Goal: Task Accomplishment & Management: Use online tool/utility

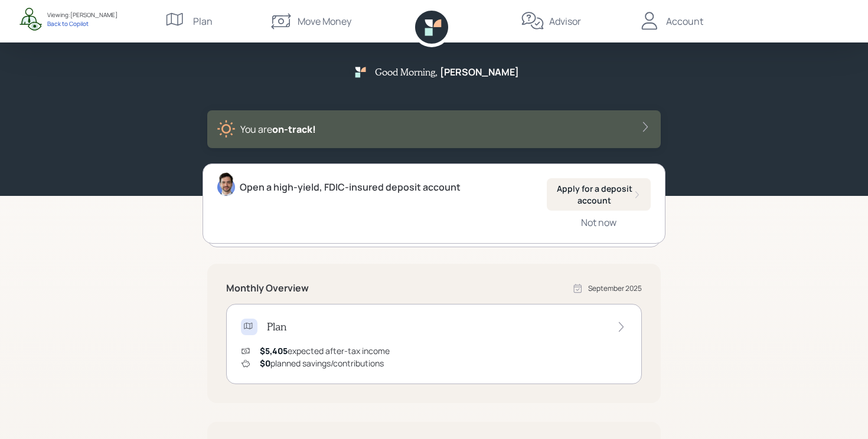
click at [672, 22] on div "Account" at bounding box center [684, 21] width 37 height 14
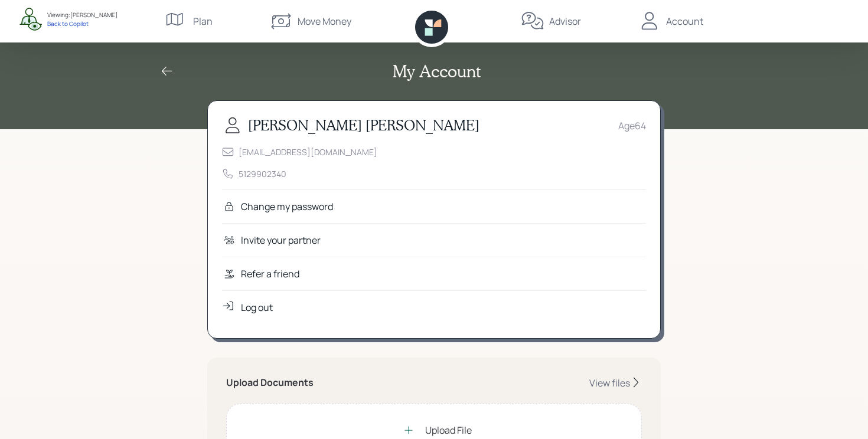
click at [246, 271] on div "Refer a friend" at bounding box center [270, 274] width 58 height 14
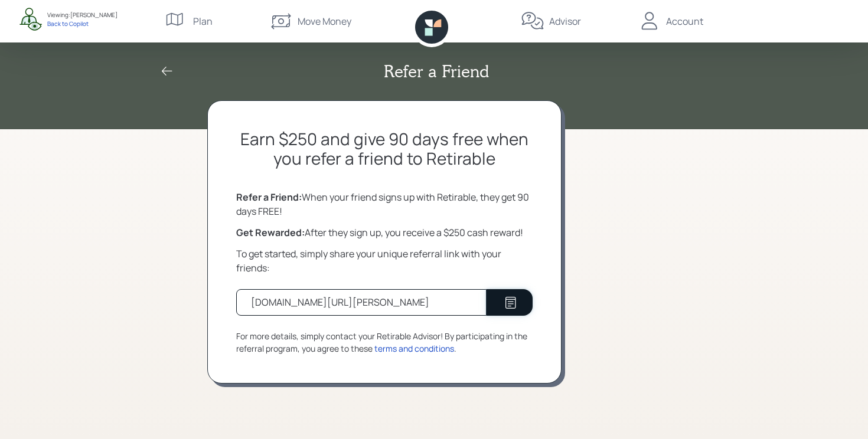
click at [498, 301] on button at bounding box center [509, 302] width 46 height 27
click at [70, 23] on div "Back to Copilot" at bounding box center [82, 23] width 70 height 8
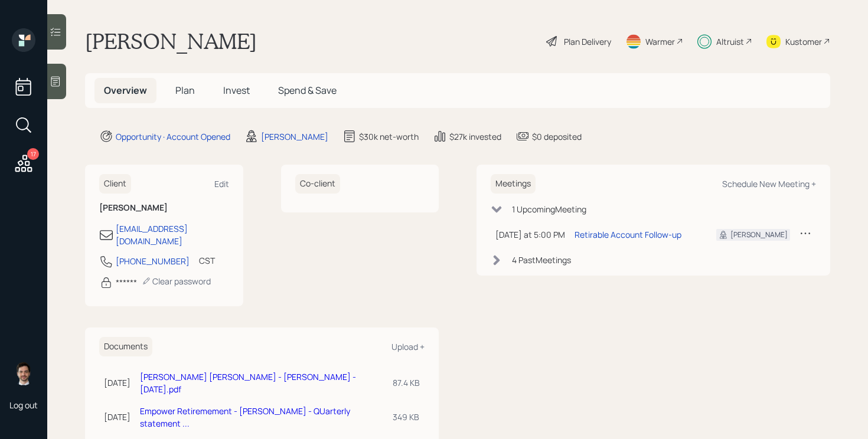
click at [19, 161] on icon at bounding box center [23, 163] width 17 height 17
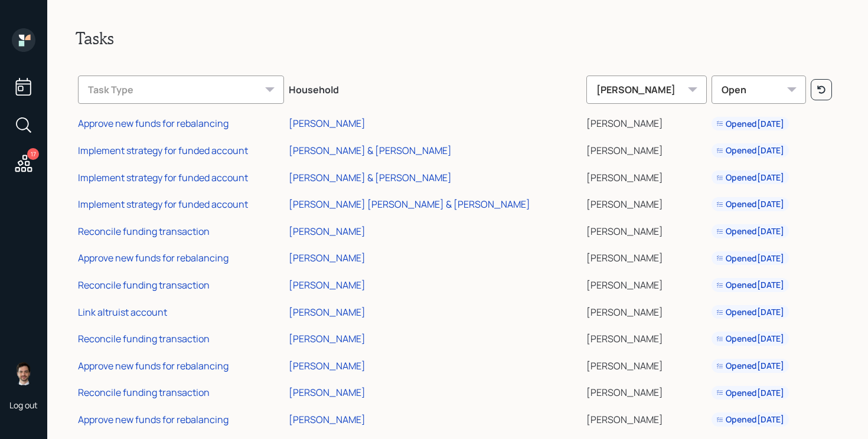
scroll to position [155, 0]
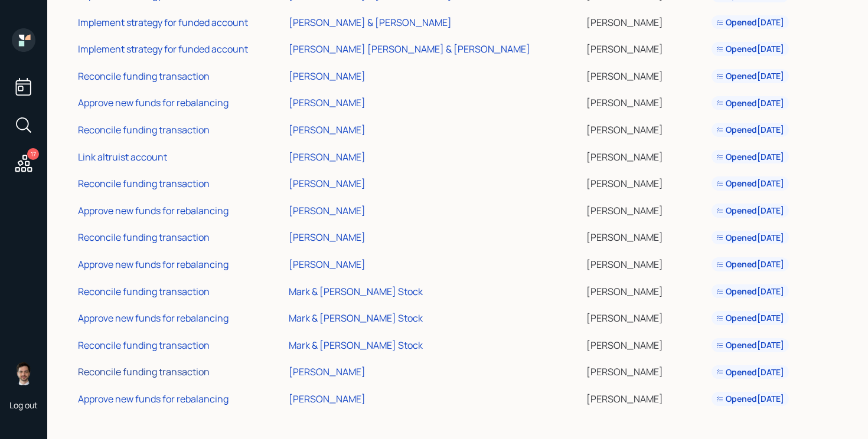
click at [156, 370] on div "Reconcile funding transaction" at bounding box center [144, 371] width 132 height 13
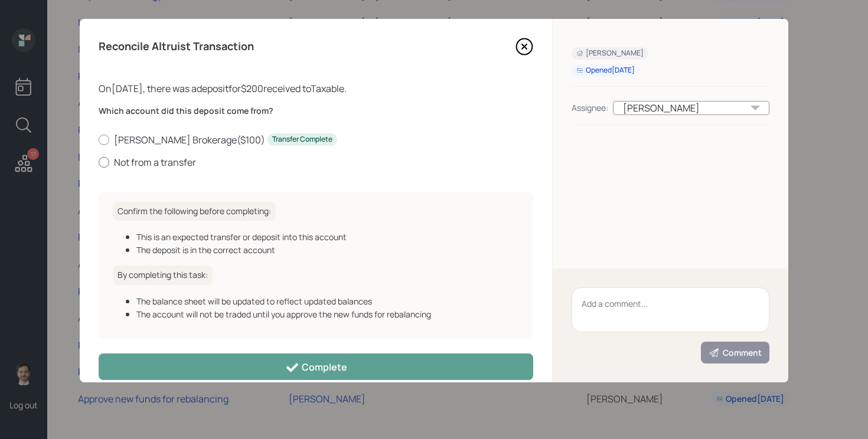
click at [153, 161] on label "Not from a transfer" at bounding box center [316, 162] width 434 height 13
click at [99, 162] on input "Not from a transfer" at bounding box center [98, 162] width 1 height 1
radio input "true"
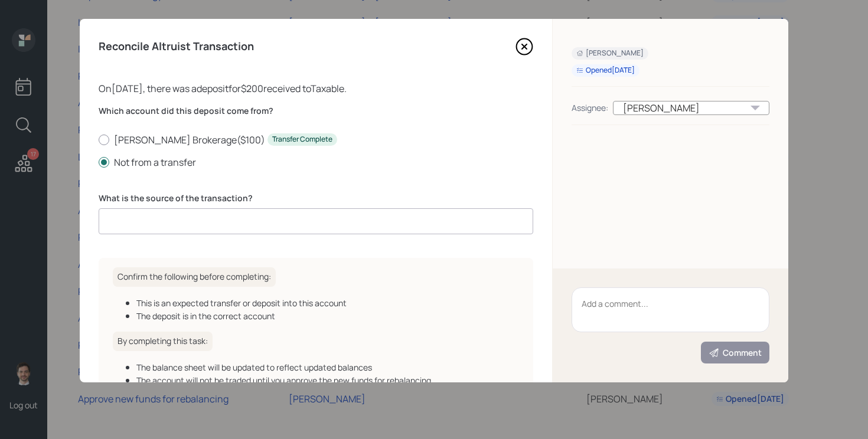
click at [171, 221] on input at bounding box center [316, 221] width 434 height 26
type input "DCA"
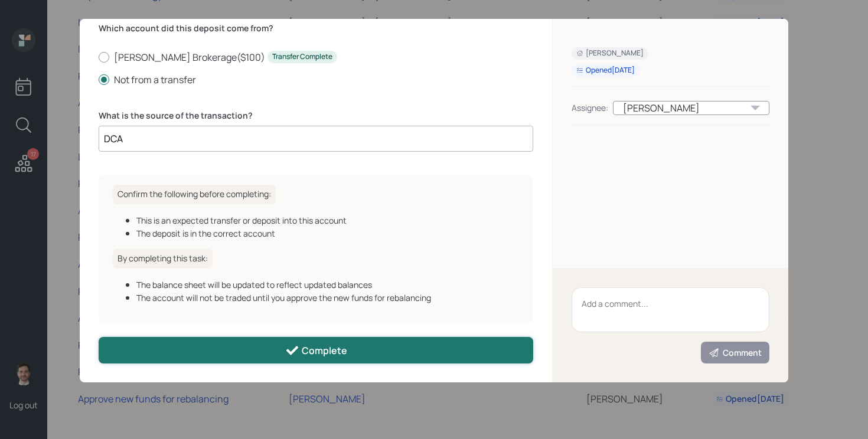
click at [193, 360] on button "Complete" at bounding box center [316, 350] width 434 height 27
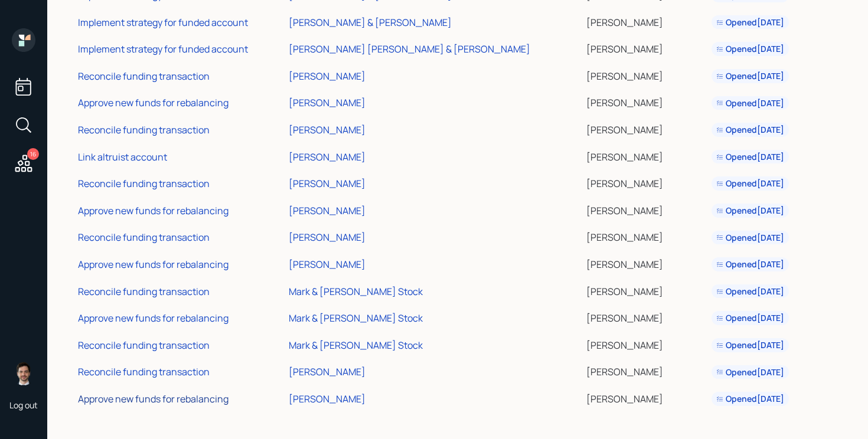
click at [175, 394] on div "Approve new funds for rebalancing" at bounding box center [153, 399] width 151 height 13
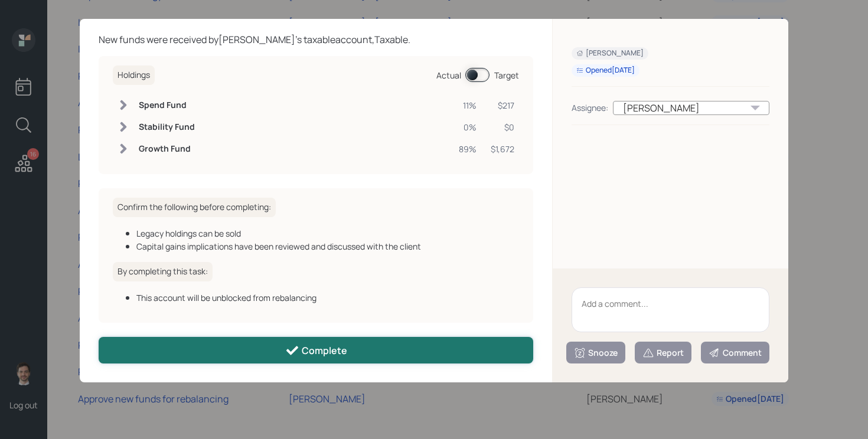
click at [296, 357] on icon at bounding box center [292, 351] width 14 height 14
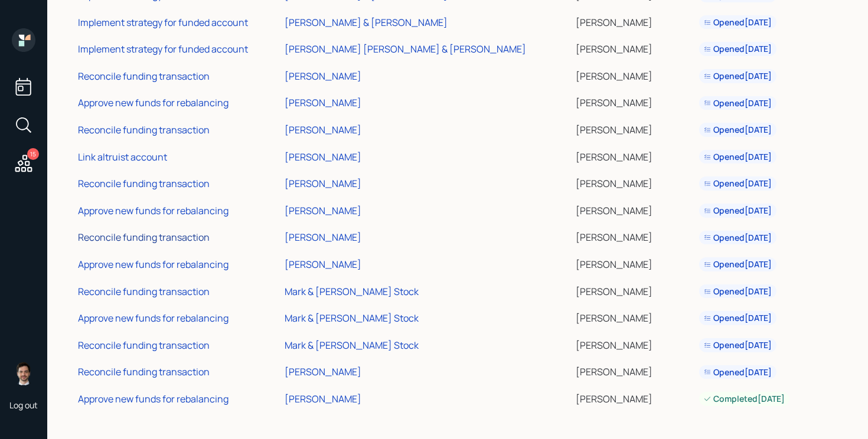
click at [167, 243] on div "Reconcile funding transaction" at bounding box center [144, 237] width 132 height 13
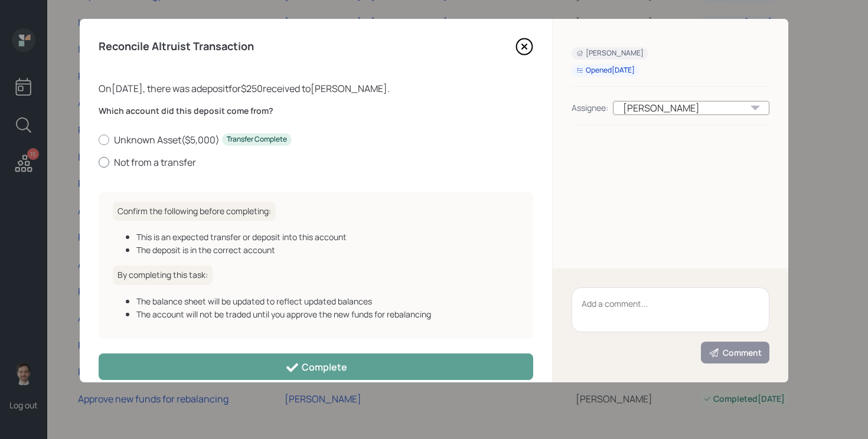
click at [170, 162] on label "Not from a transfer" at bounding box center [316, 162] width 434 height 13
click at [99, 162] on input "Not from a transfer" at bounding box center [98, 162] width 1 height 1
radio input "true"
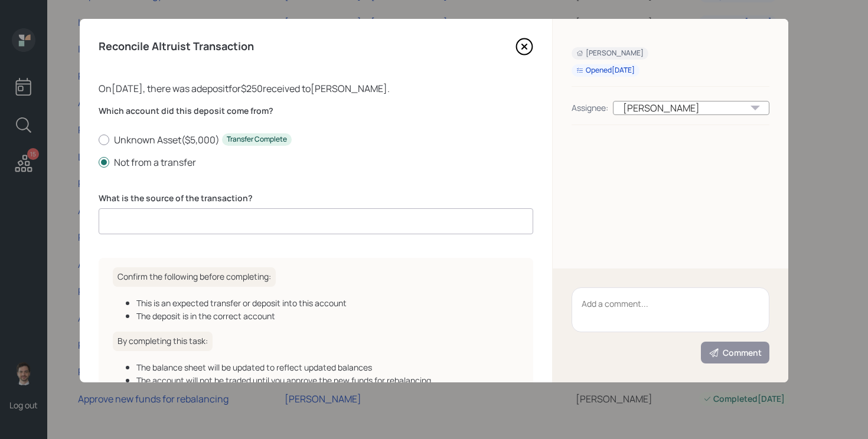
click at [166, 219] on input at bounding box center [316, 221] width 434 height 26
type input "DCA"
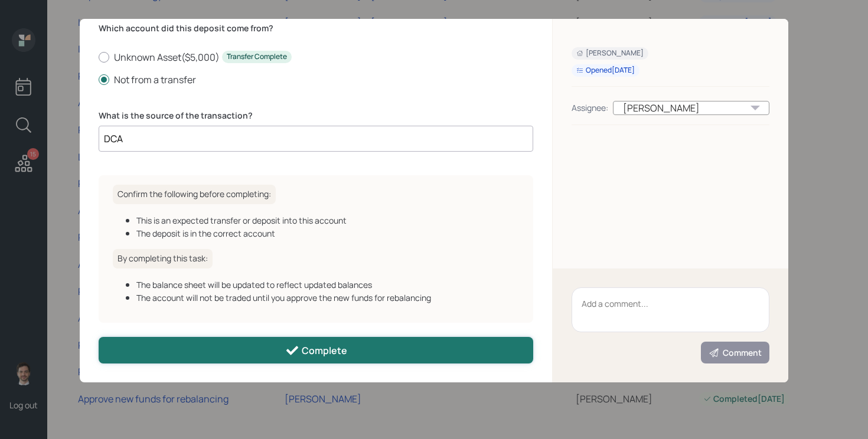
click at [319, 346] on div "Complete" at bounding box center [316, 351] width 62 height 14
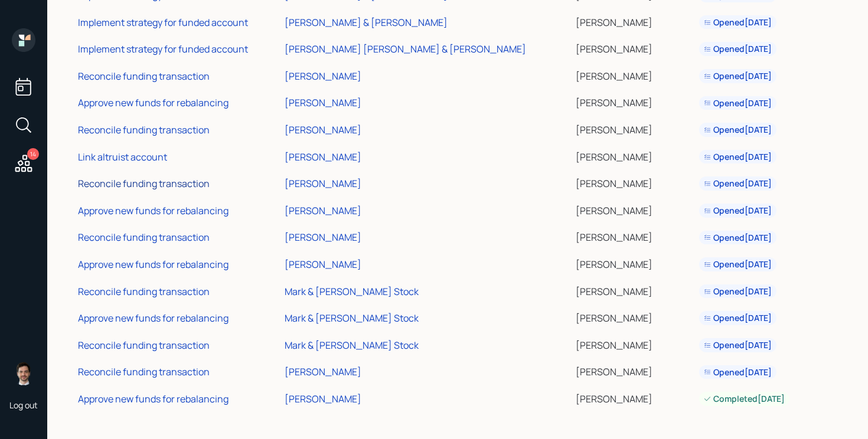
click at [165, 181] on div "Reconcile funding transaction" at bounding box center [144, 183] width 132 height 13
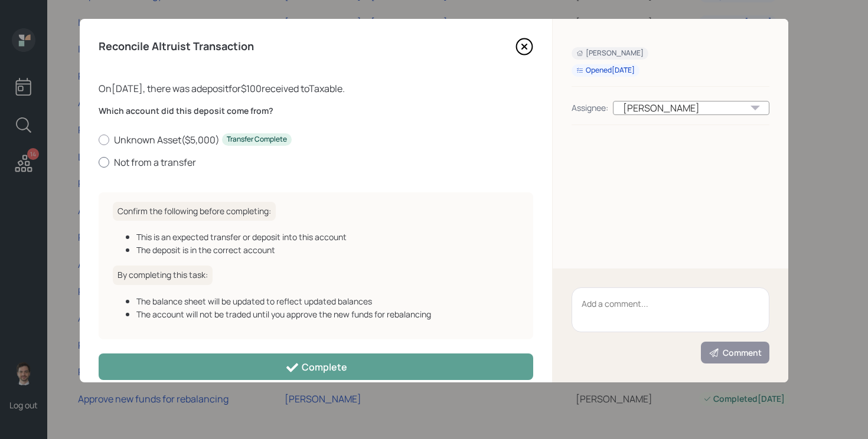
click at [152, 159] on label "Not from a transfer" at bounding box center [316, 162] width 434 height 13
click at [99, 162] on input "Not from a transfer" at bounding box center [98, 162] width 1 height 1
radio input "true"
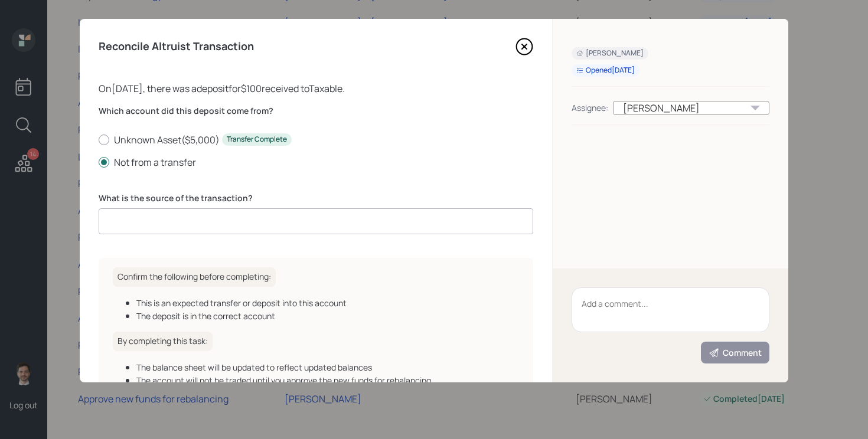
click at [162, 230] on input at bounding box center [316, 221] width 434 height 26
type input "DCA"
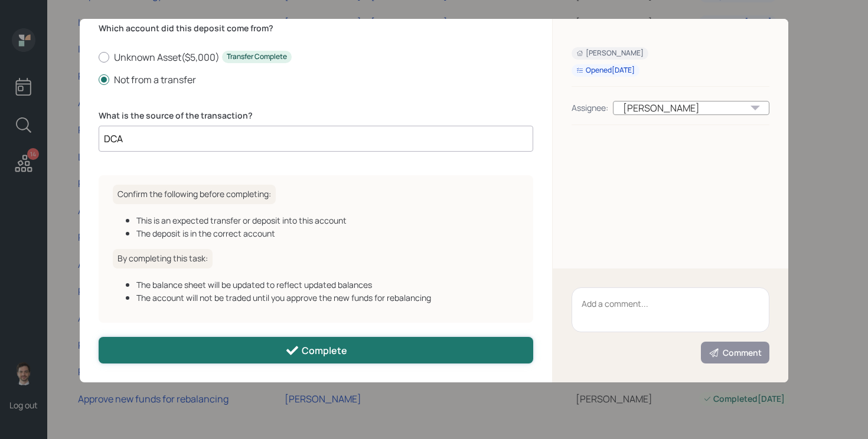
click at [205, 357] on button "Complete" at bounding box center [316, 350] width 434 height 27
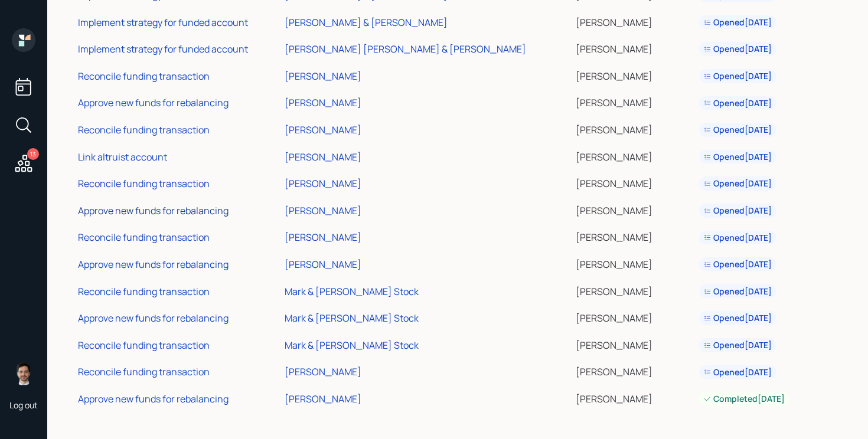
click at [173, 211] on div "Approve new funds for rebalancing" at bounding box center [153, 210] width 151 height 13
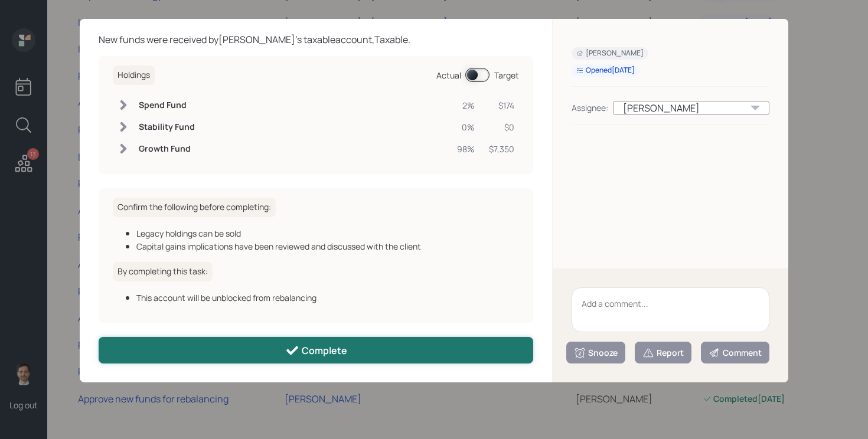
click at [281, 345] on button "Complete" at bounding box center [316, 350] width 434 height 27
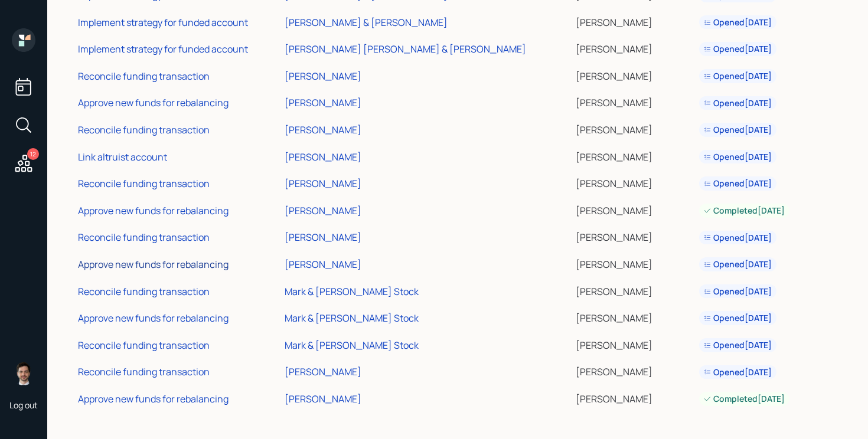
click at [164, 263] on div "Approve new funds for rebalancing" at bounding box center [153, 264] width 151 height 13
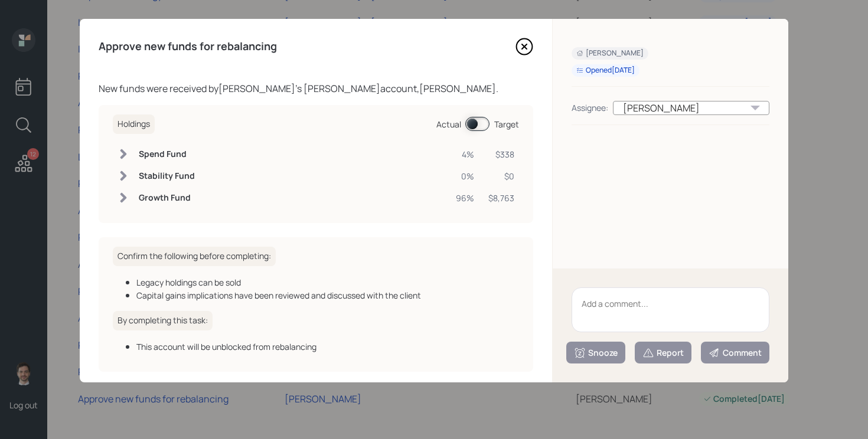
scroll to position [49, 0]
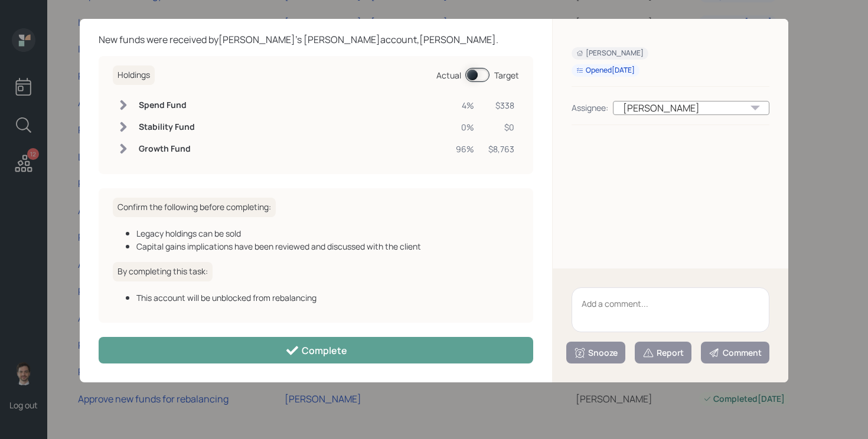
click at [210, 374] on div "Approve new funds for rebalancing New funds were received by Patricia Joyner 's…" at bounding box center [316, 201] width 472 height 364
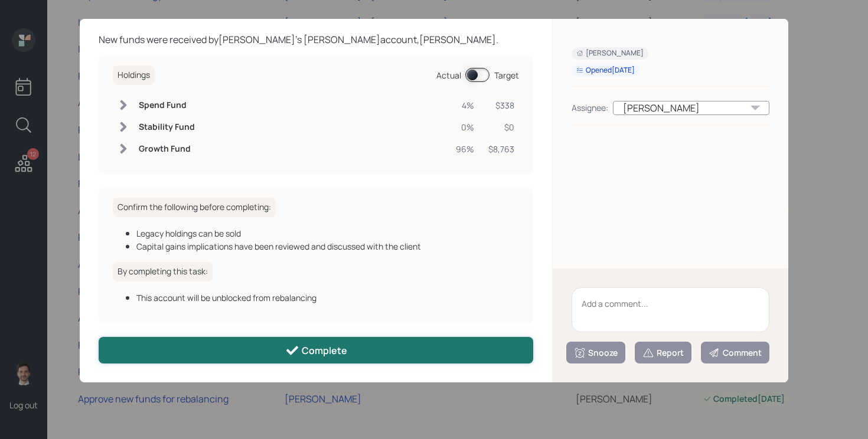
click at [210, 355] on button "Complete" at bounding box center [316, 350] width 434 height 27
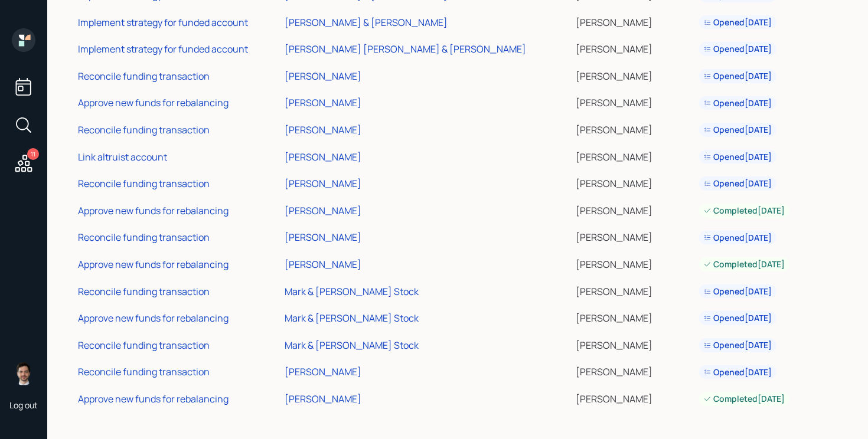
scroll to position [109, 0]
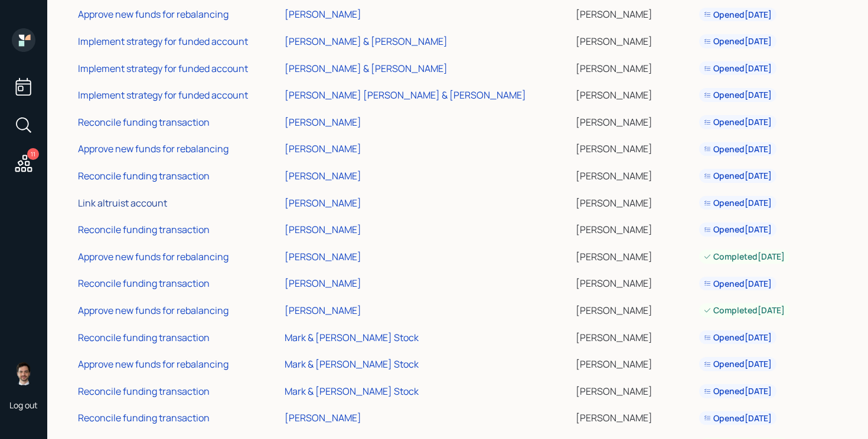
click at [138, 199] on div "Link altruist account" at bounding box center [122, 203] width 89 height 13
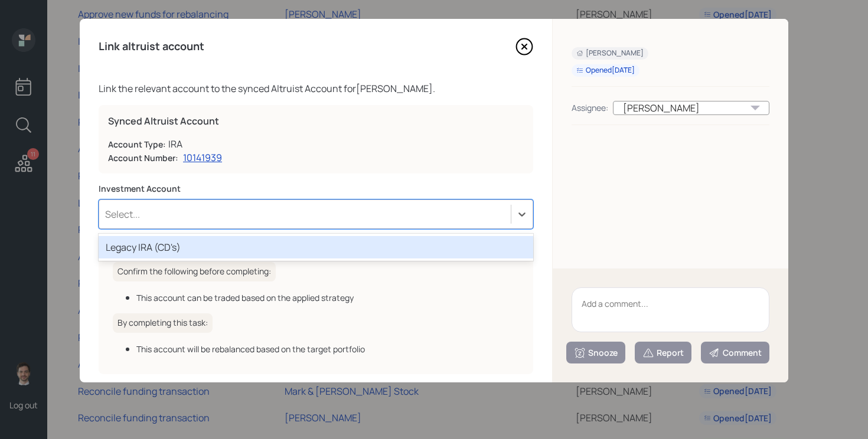
click at [272, 212] on div "Select..." at bounding box center [304, 214] width 411 height 20
click at [261, 247] on div "Legacy IRA (CD's)" at bounding box center [316, 247] width 434 height 22
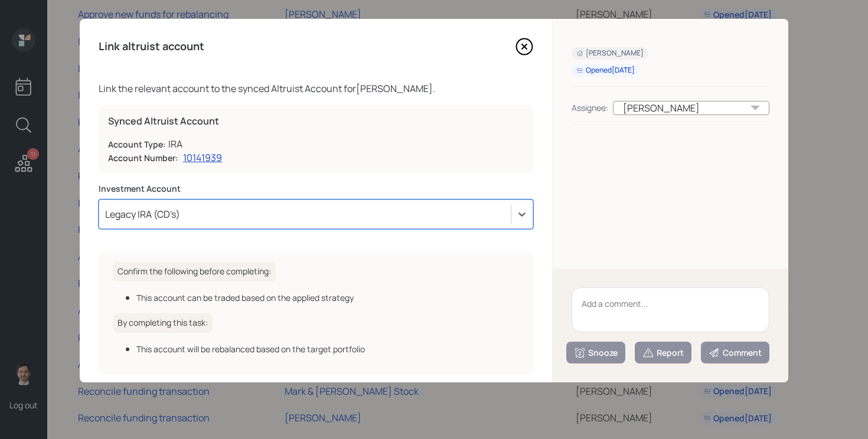
scroll to position [51, 0]
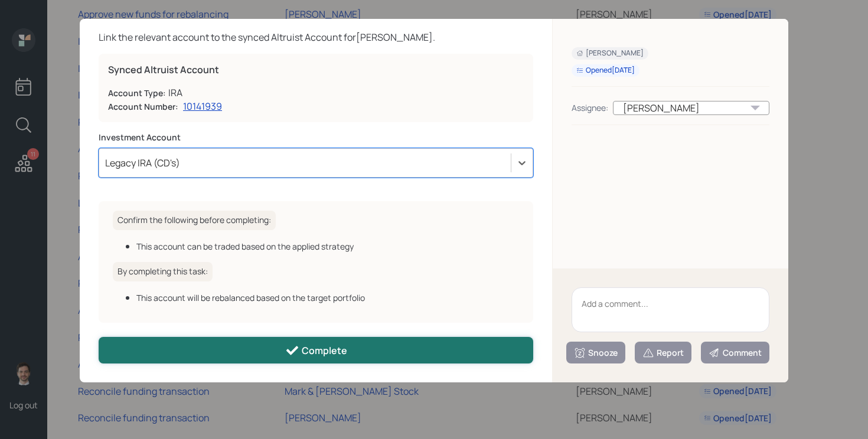
click at [250, 351] on button "Complete" at bounding box center [316, 350] width 434 height 27
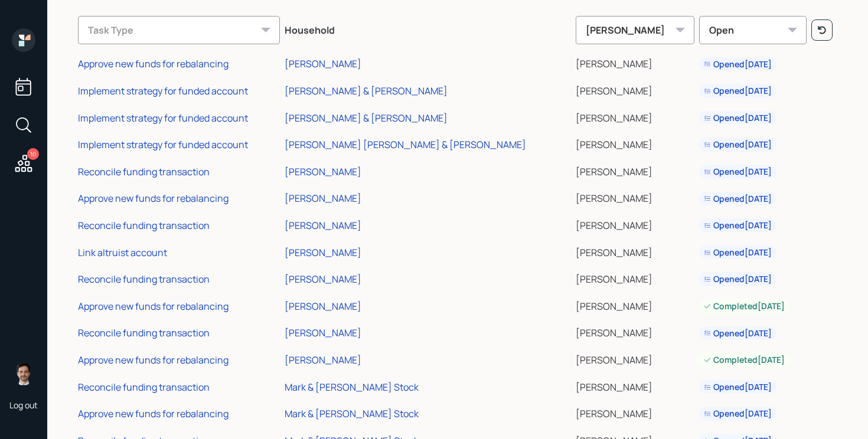
scroll to position [59, 0]
click at [218, 71] on td "Approve new funds for rebalancing" at bounding box center [179, 63] width 207 height 27
click at [218, 64] on div "Approve new funds for rebalancing" at bounding box center [153, 64] width 151 height 13
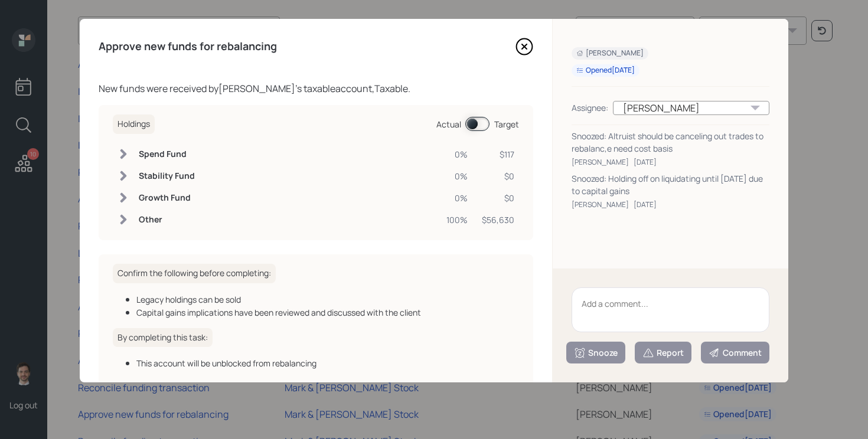
click at [622, 301] on textarea at bounding box center [670, 309] width 198 height 45
drag, startPoint x: 623, startPoint y: 189, endPoint x: 610, endPoint y: 172, distance: 22.3
click at [610, 172] on div "Snoozed: Holding off on liquidating until 2026 due to capital gains" at bounding box center [670, 184] width 198 height 25
copy div "Holding off on liquidating until 2026 due to capital gains"
click at [650, 309] on textarea at bounding box center [670, 309] width 198 height 45
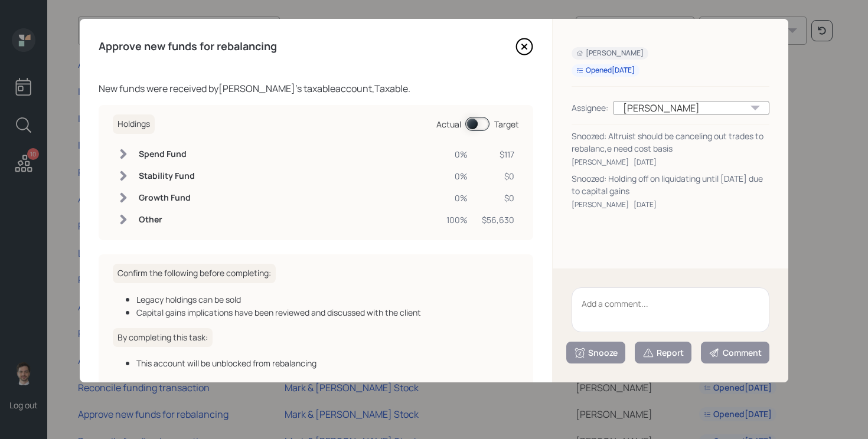
paste textarea "Holding off on liquidating until 2026 due to capital gains"
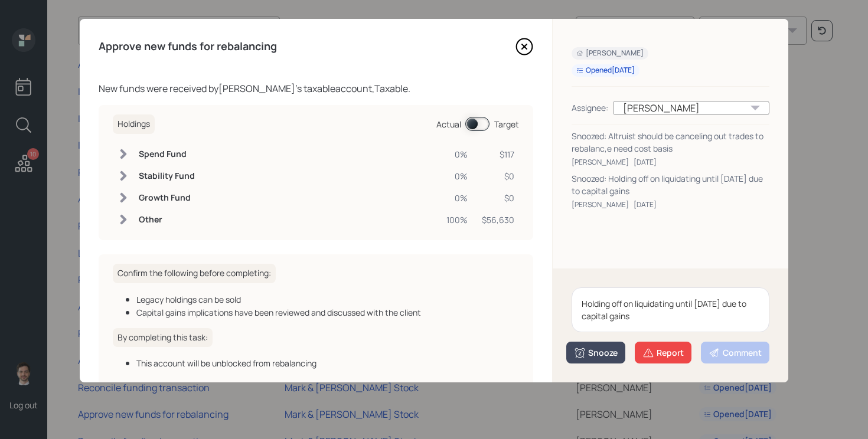
type textarea "Holding off on liquidating until 2026 due to capital gains"
click at [597, 354] on div "Snooze" at bounding box center [596, 353] width 44 height 12
click at [584, 323] on button "2 weeks" at bounding box center [596, 327] width 58 height 23
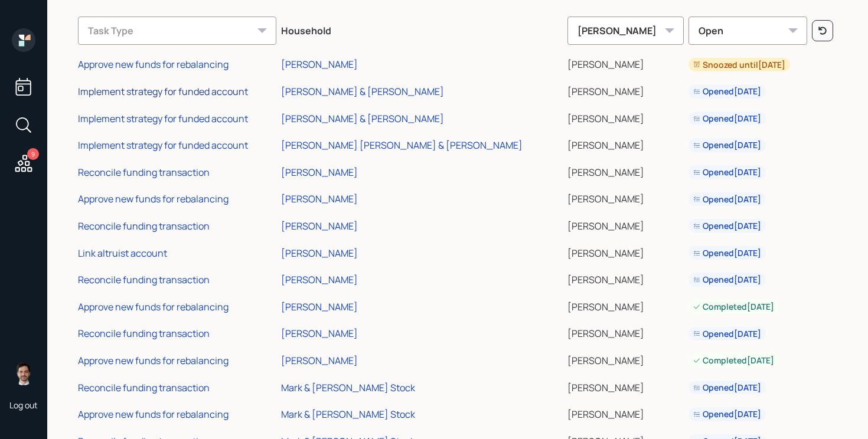
click at [167, 92] on div "Implement strategy for funded account" at bounding box center [163, 91] width 170 height 13
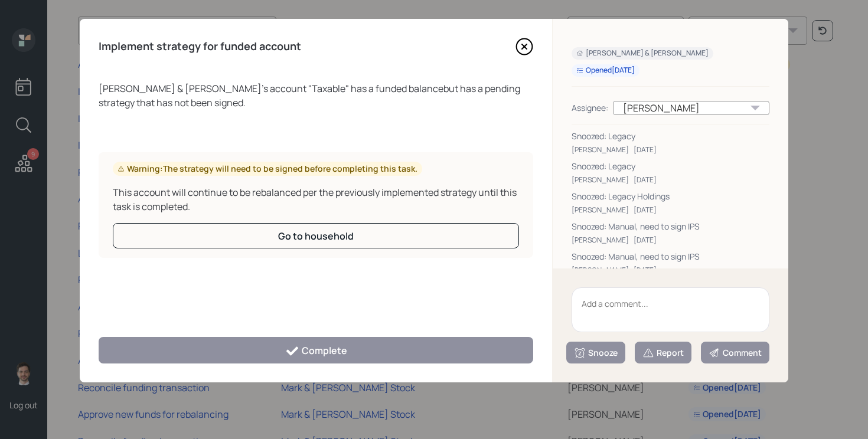
click at [616, 303] on textarea at bounding box center [670, 309] width 198 height 45
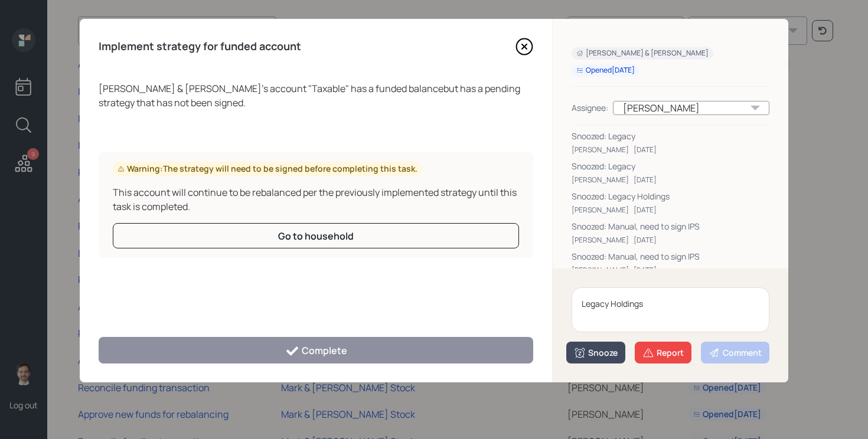
type textarea "Legacy Holdings"
click at [580, 352] on icon at bounding box center [580, 353] width 10 height 10
click at [598, 326] on button "2 weeks" at bounding box center [596, 327] width 58 height 23
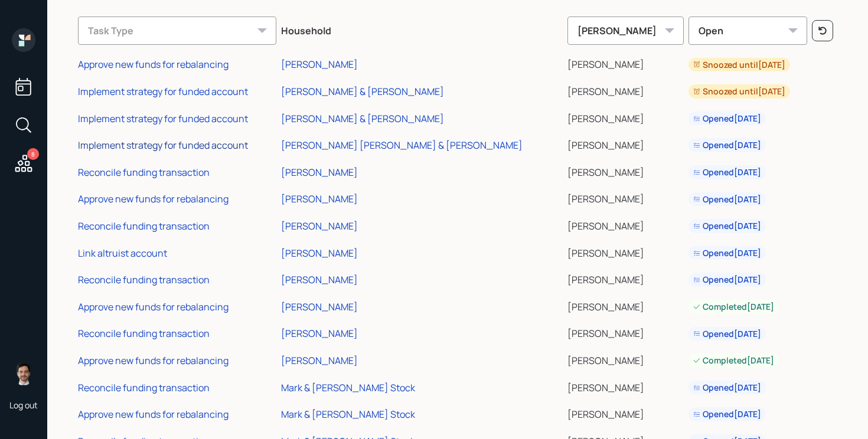
click at [173, 145] on div "Implement strategy for funded account" at bounding box center [163, 145] width 170 height 13
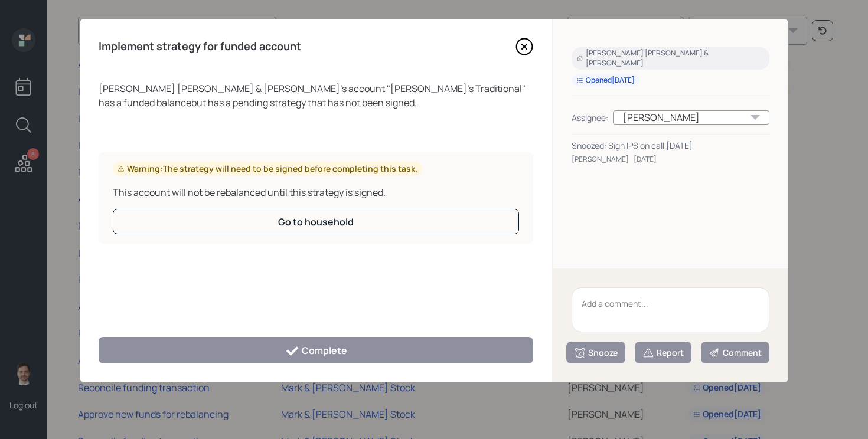
click at [521, 50] on icon at bounding box center [524, 47] width 18 height 18
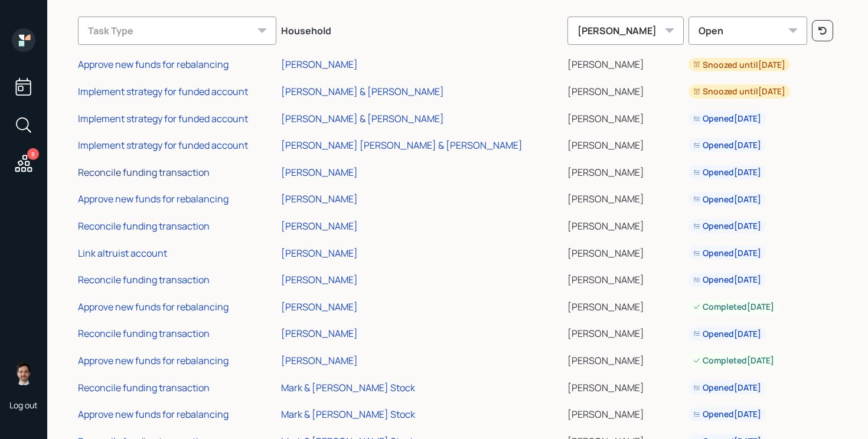
click at [168, 172] on div "Reconcile funding transaction" at bounding box center [144, 172] width 132 height 13
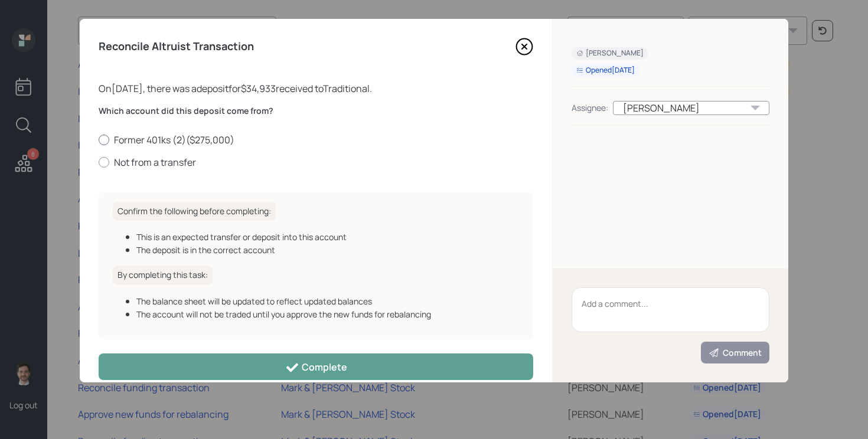
click at [171, 140] on label "Former 401ks (2) ( $275,000 )" at bounding box center [316, 139] width 434 height 13
click at [99, 140] on input "Former 401ks (2) ( $275,000 )" at bounding box center [98, 139] width 1 height 1
radio input "true"
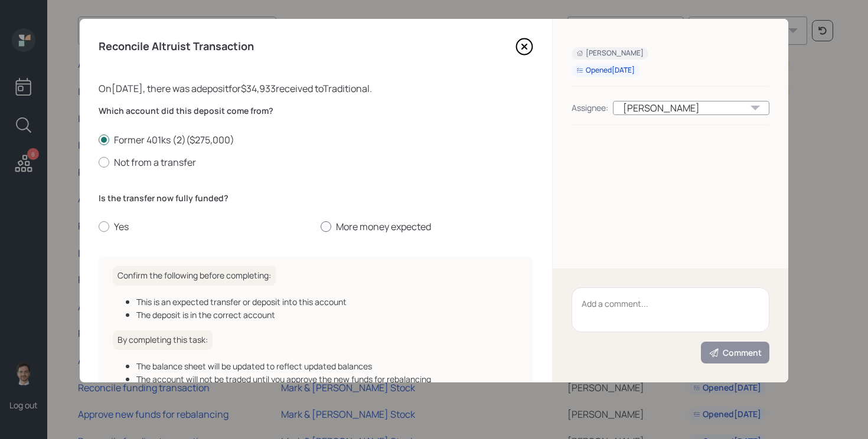
click at [355, 225] on label "More money expected" at bounding box center [427, 226] width 213 height 13
click at [321, 227] on input "More money expected" at bounding box center [320, 227] width 1 height 1
radio input "true"
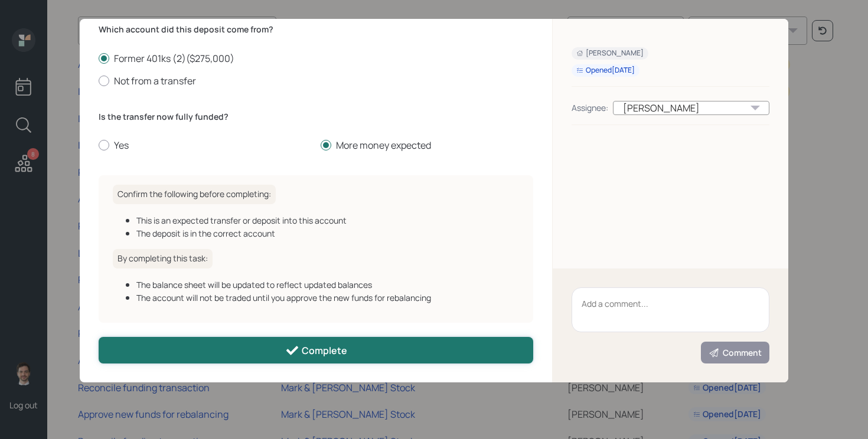
click at [273, 358] on button "Complete" at bounding box center [316, 350] width 434 height 27
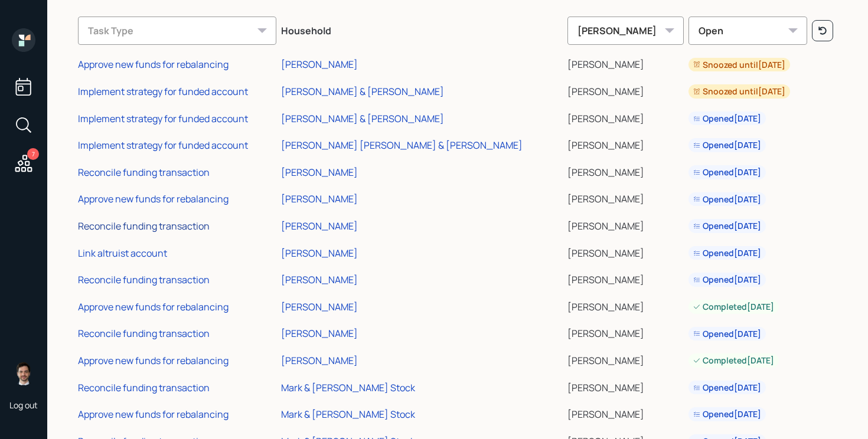
click at [152, 220] on div "Reconcile funding transaction" at bounding box center [144, 226] width 132 height 13
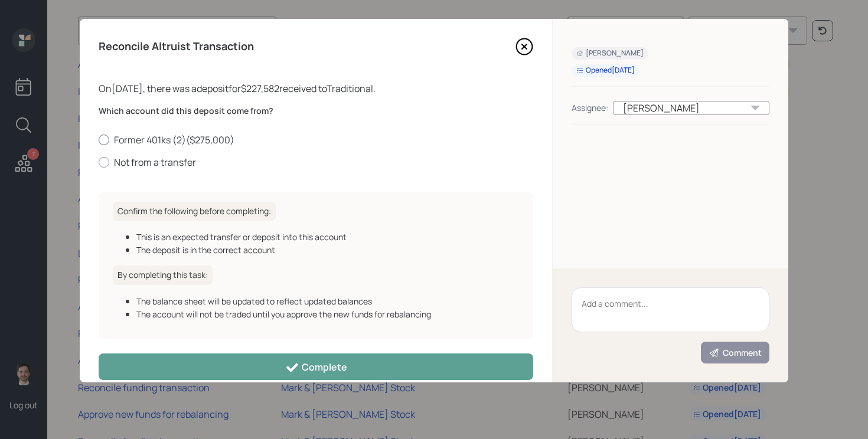
click at [174, 140] on label "Former 401ks (2) ( $275,000 )" at bounding box center [316, 139] width 434 height 13
click at [99, 140] on input "Former 401ks (2) ( $275,000 )" at bounding box center [98, 139] width 1 height 1
radio input "true"
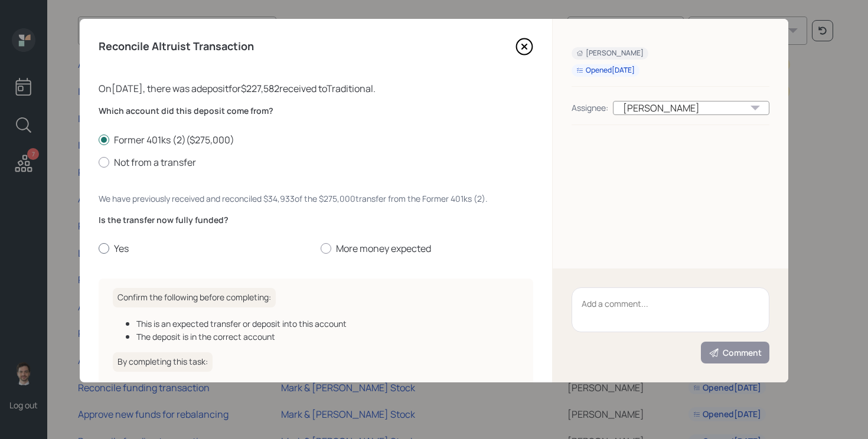
click at [108, 253] on label "Yes" at bounding box center [205, 248] width 213 height 13
click at [99, 249] on input "Yes" at bounding box center [98, 249] width 1 height 1
radio input "true"
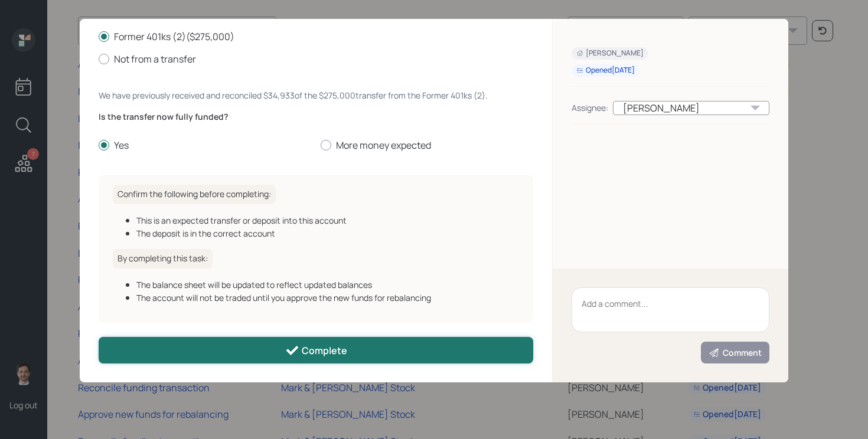
click at [219, 346] on button "Complete" at bounding box center [316, 350] width 434 height 27
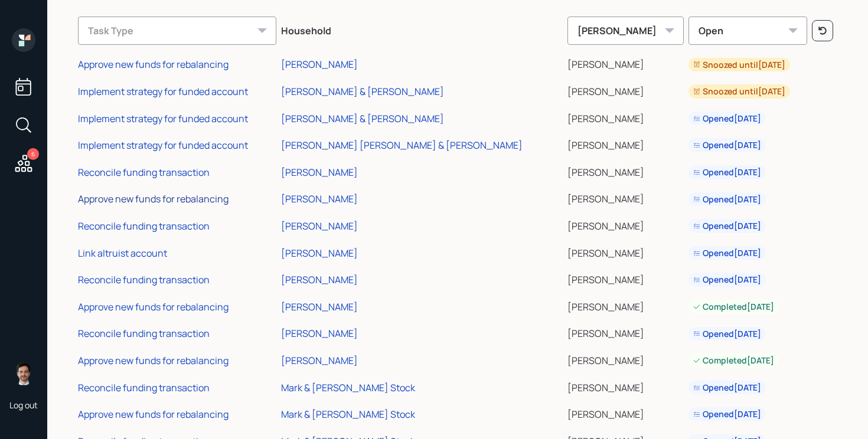
click at [169, 198] on div "Approve new funds for rebalancing" at bounding box center [153, 198] width 151 height 13
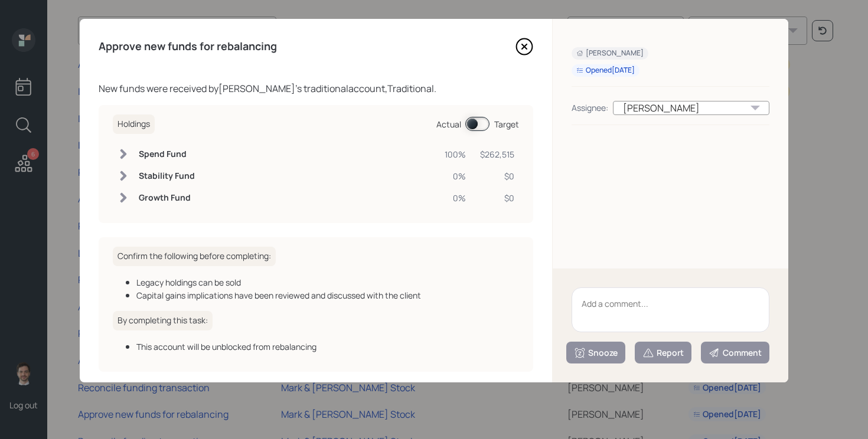
scroll to position [49, 0]
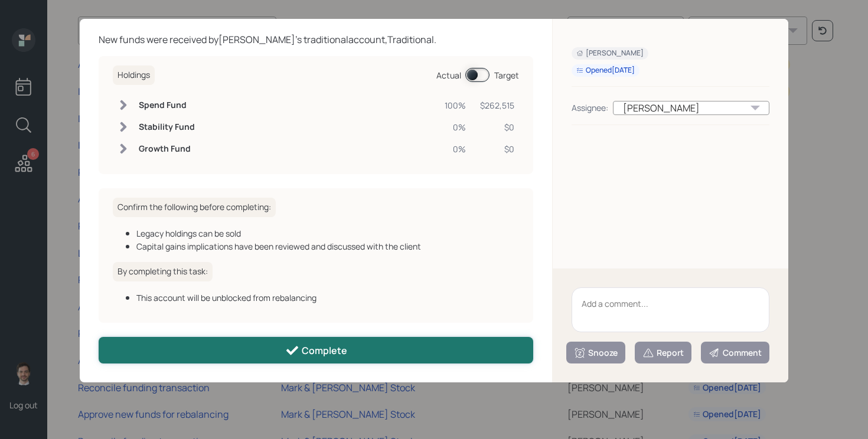
click at [204, 345] on button "Complete" at bounding box center [316, 350] width 434 height 27
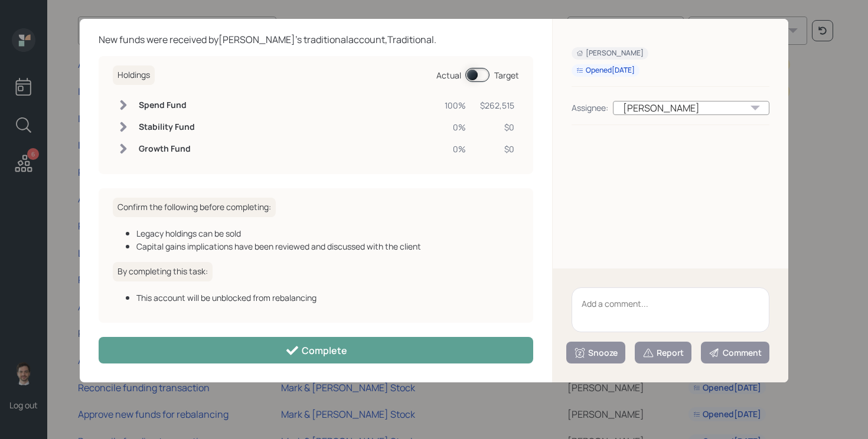
scroll to position [0, 0]
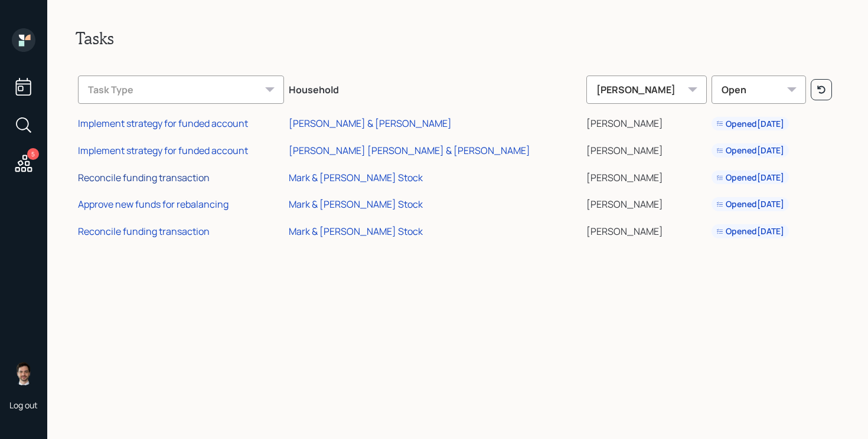
click at [161, 176] on div "Reconcile funding transaction" at bounding box center [144, 177] width 132 height 13
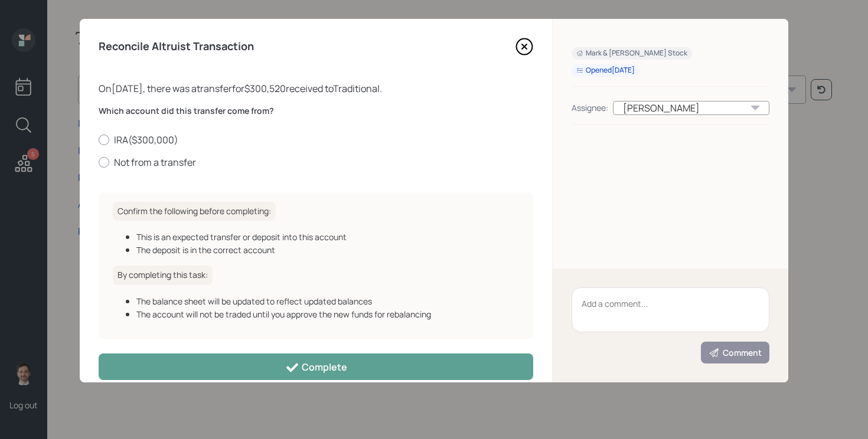
click at [531, 38] on icon at bounding box center [524, 47] width 18 height 18
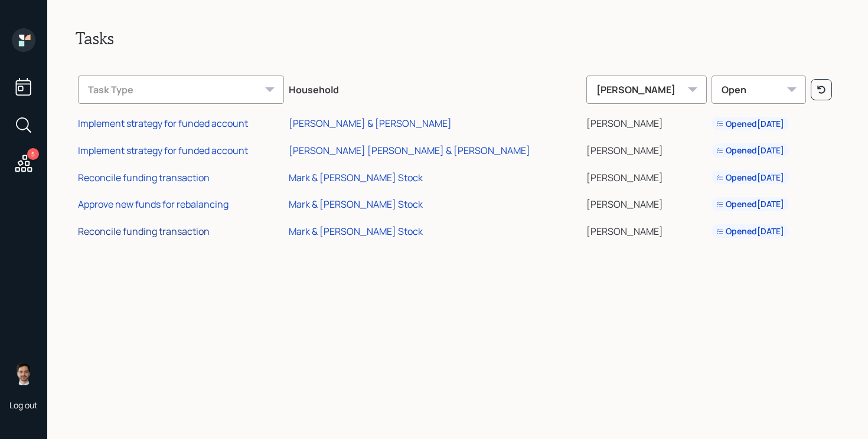
click at [159, 236] on div "Reconcile funding transaction" at bounding box center [144, 231] width 132 height 13
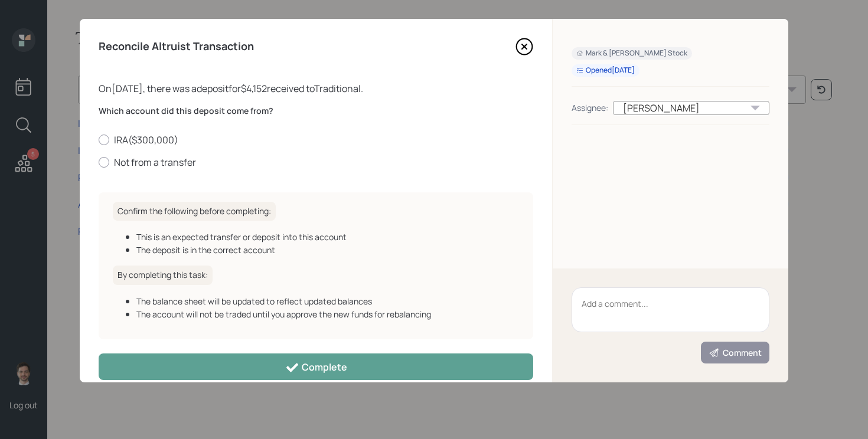
click at [527, 43] on icon at bounding box center [524, 47] width 18 height 18
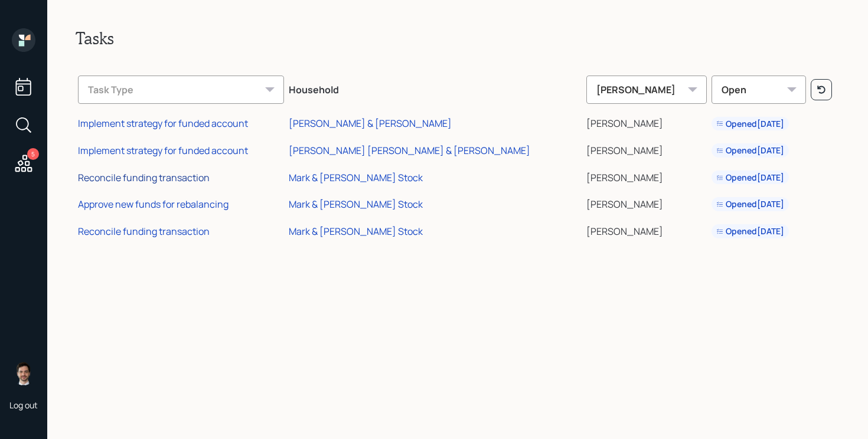
click at [149, 176] on div "Reconcile funding transaction" at bounding box center [144, 177] width 132 height 13
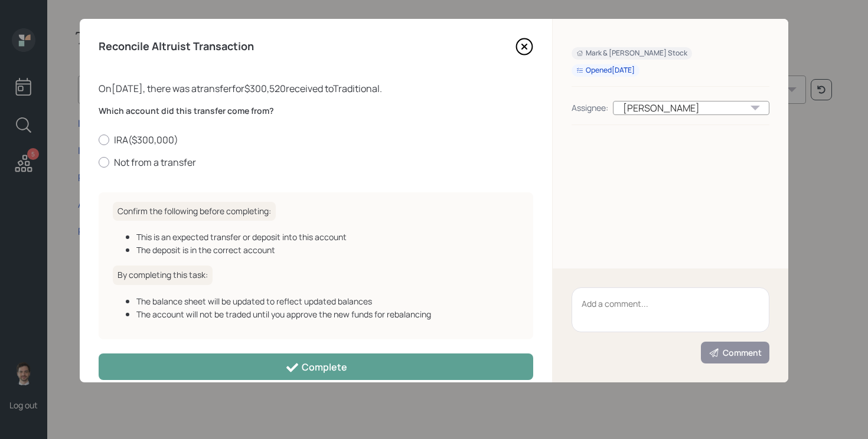
click at [524, 45] on icon at bounding box center [524, 47] width 18 height 18
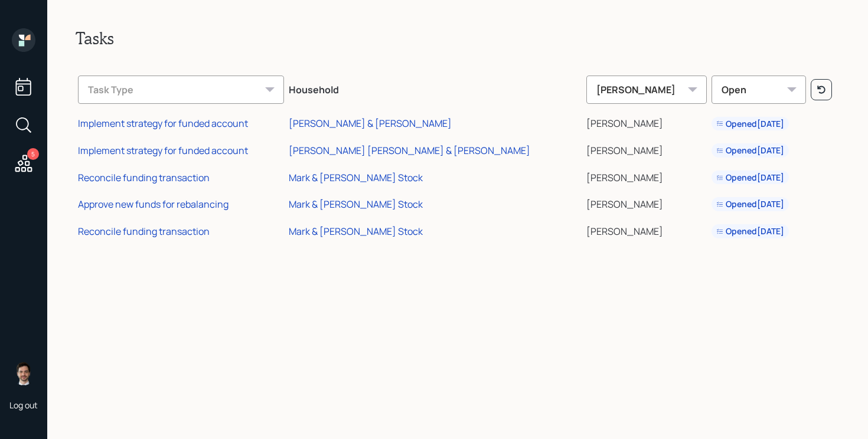
click at [105, 240] on td "Reconcile funding transaction" at bounding box center [181, 229] width 211 height 27
click at [105, 231] on div "Reconcile funding transaction" at bounding box center [144, 231] width 132 height 13
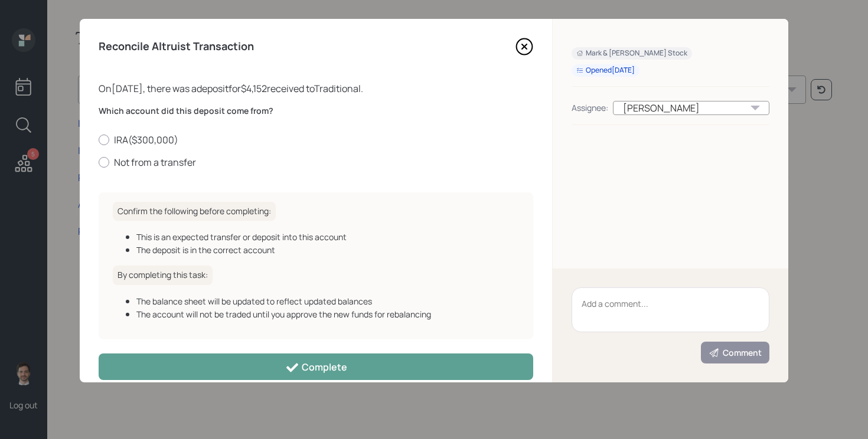
click at [522, 45] on icon at bounding box center [524, 46] width 5 height 5
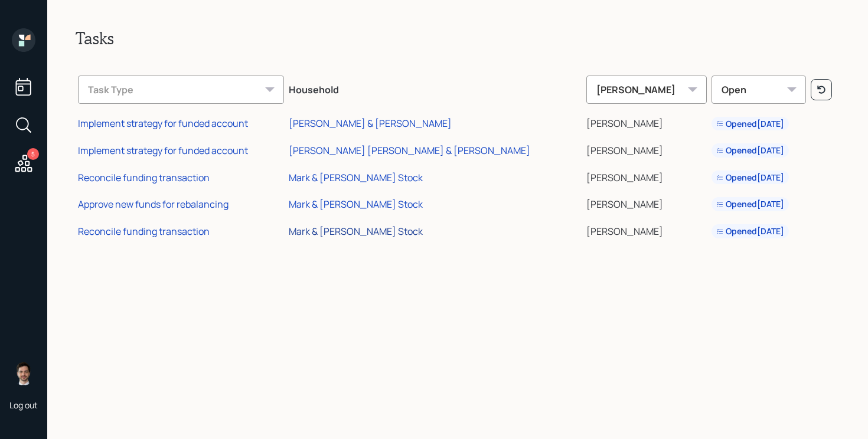
click at [341, 227] on div "Mark & [PERSON_NAME] Stock" at bounding box center [356, 231] width 134 height 13
